Goal: Find specific page/section: Find specific page/section

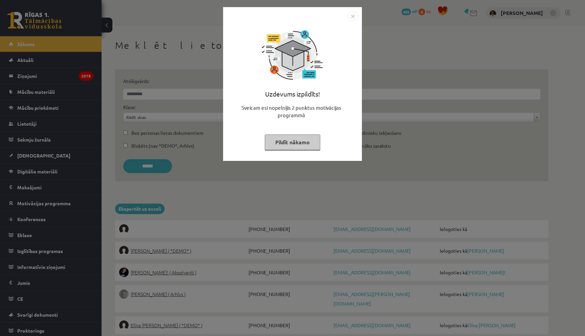
click at [278, 143] on button "Pildīt nākamo" at bounding box center [293, 142] width 56 height 16
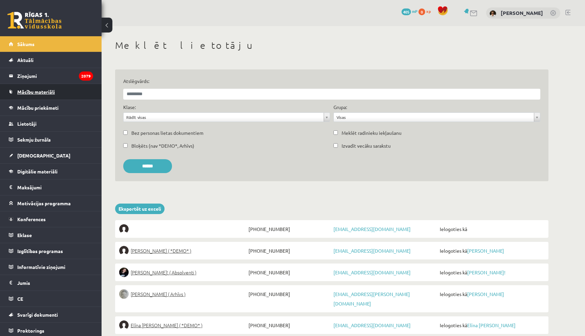
click at [34, 96] on link "Mācību materiāli" at bounding box center [51, 92] width 84 height 16
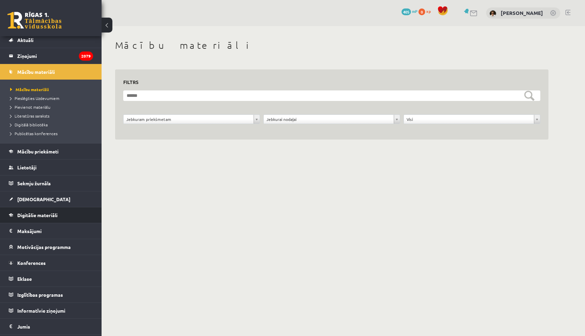
scroll to position [2, 0]
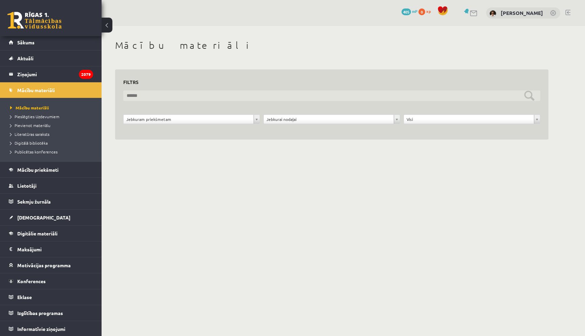
click at [146, 95] on input "text" at bounding box center [331, 95] width 417 height 11
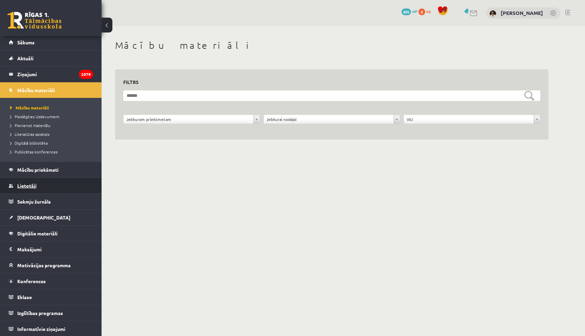
click at [28, 184] on span "Lietotāji" at bounding box center [26, 186] width 19 height 6
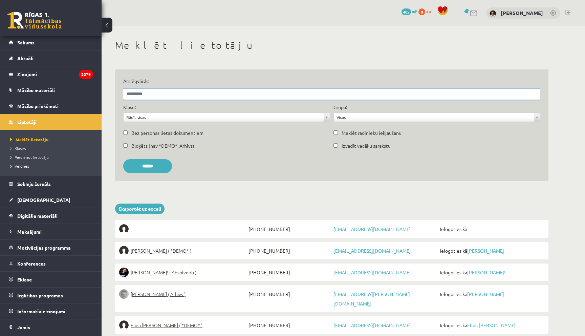
click at [154, 94] on input "Atslēgvārds:" at bounding box center [331, 94] width 417 height 11
click at [123, 159] on input "******" at bounding box center [147, 166] width 49 height 14
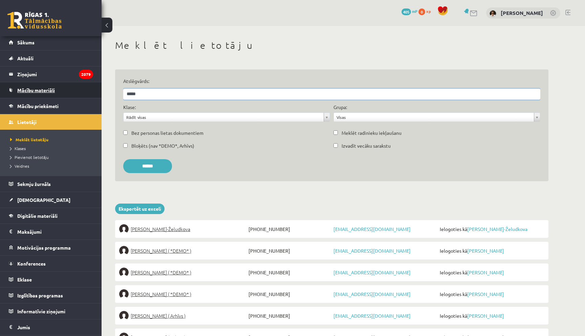
drag, startPoint x: 150, startPoint y: 95, endPoint x: 70, endPoint y: 95, distance: 79.6
click at [70, 95] on div "0 Dāvanas 405 mP 0 xp Ivo Čapiņš Sākums Aktuāli Kā mācīties eSKOLĀ Kontakti Nor…" at bounding box center [292, 342] width 585 height 684
type input "*****"
click at [123, 159] on input "******" at bounding box center [147, 166] width 49 height 14
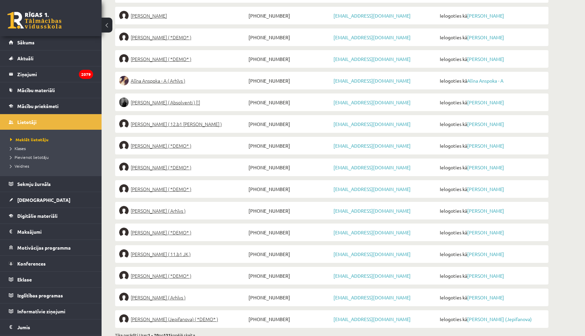
scroll to position [347, 0]
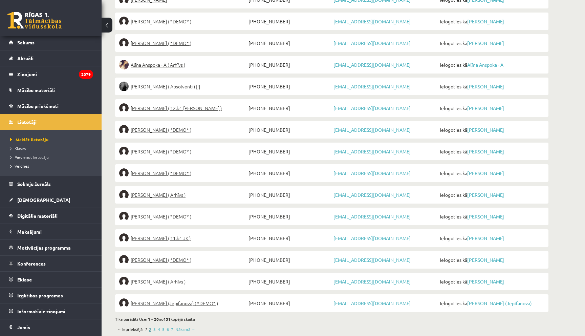
click at [149, 326] on link "2" at bounding box center [150, 329] width 2 height 6
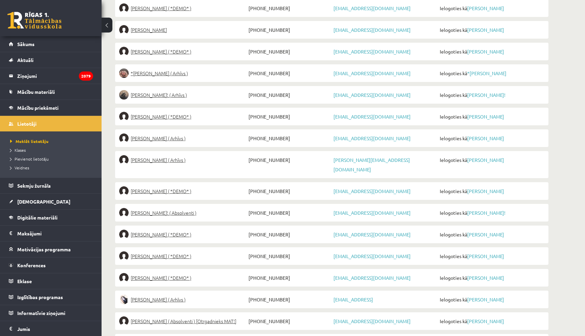
scroll to position [347, 0]
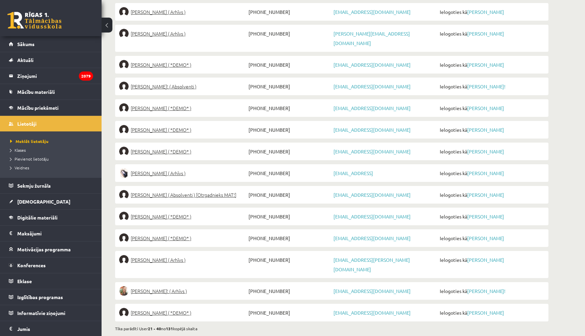
click at [154, 336] on link "3" at bounding box center [154, 339] width 2 height 6
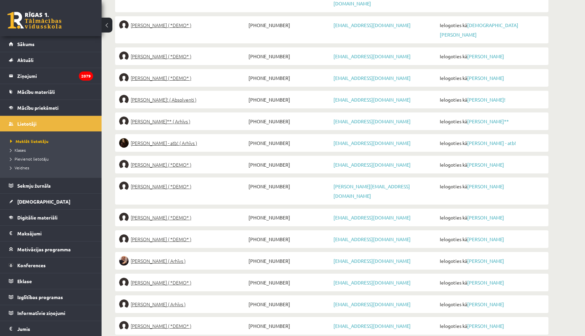
scroll to position [347, 0]
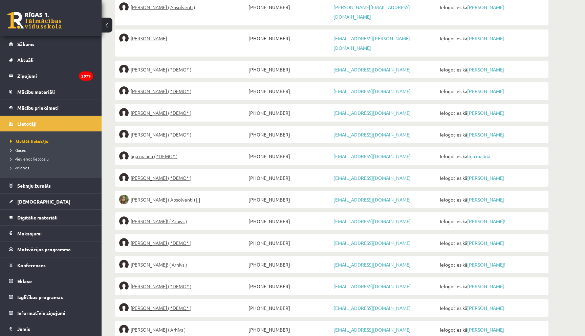
scroll to position [347, 0]
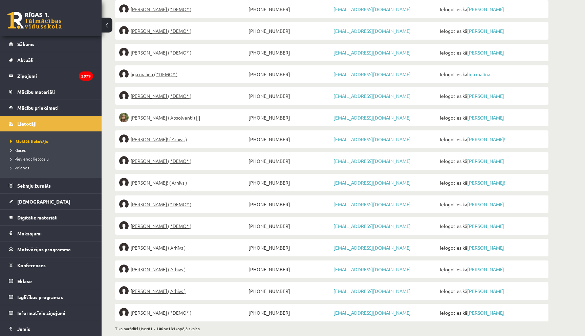
click at [167, 336] on link "6" at bounding box center [168, 339] width 2 height 6
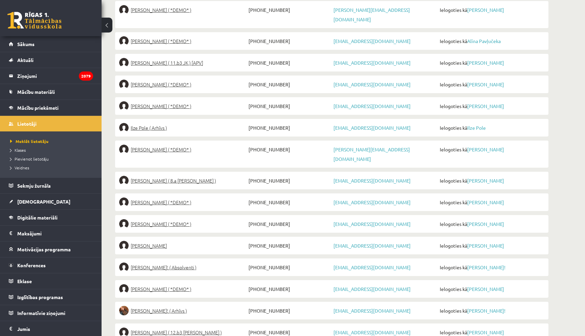
scroll to position [347, 0]
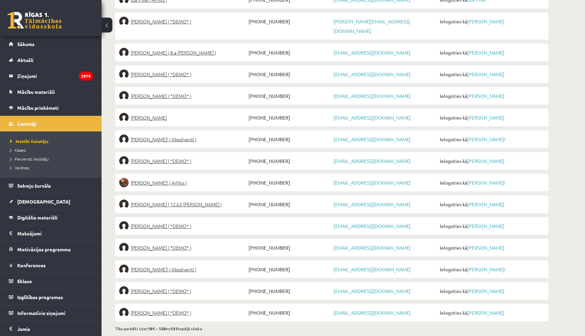
click at [171, 336] on link "7" at bounding box center [172, 339] width 2 height 6
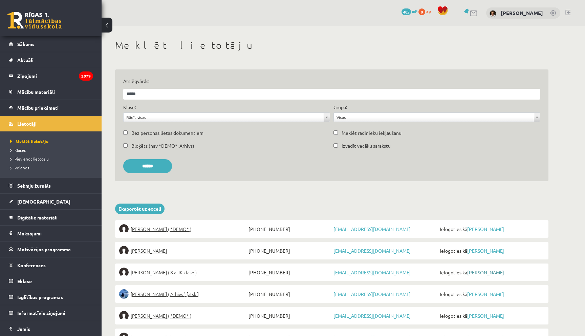
click at [487, 273] on link "Alina Ščerbicka" at bounding box center [485, 272] width 37 height 6
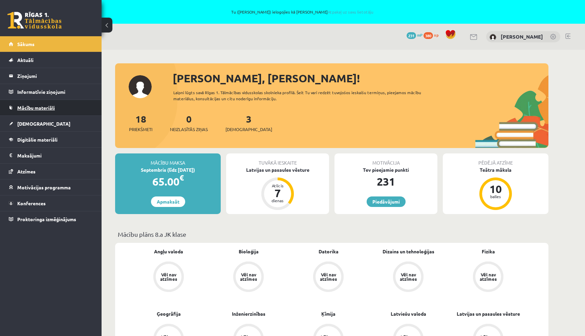
click at [21, 105] on span "Mācību materiāli" at bounding box center [36, 108] width 38 height 6
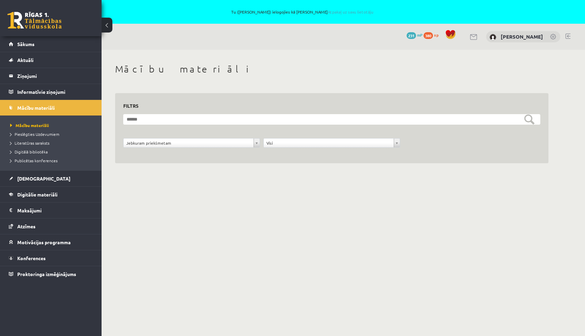
click at [30, 157] on li "Publicētas konferences" at bounding box center [52, 160] width 85 height 9
click at [30, 159] on span "Publicētas konferences" at bounding box center [35, 160] width 51 height 5
